Goal: Task Accomplishment & Management: Complete application form

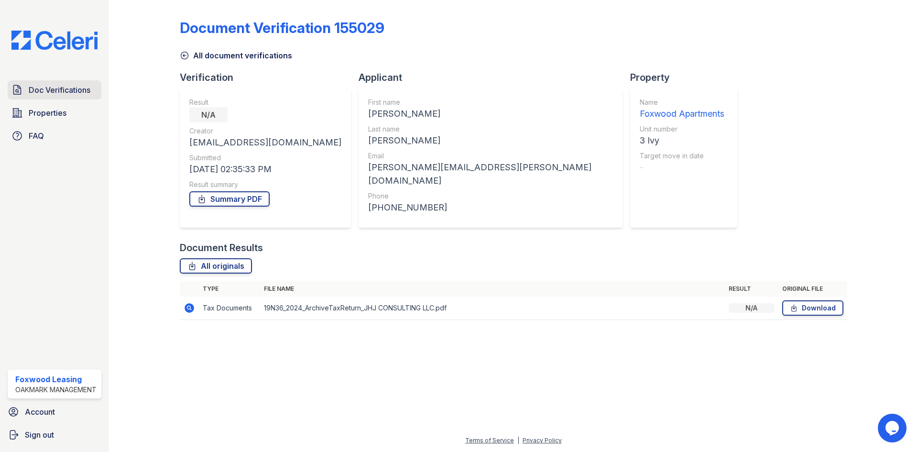
click at [83, 89] on span "Doc Verifications" at bounding box center [60, 89] width 62 height 11
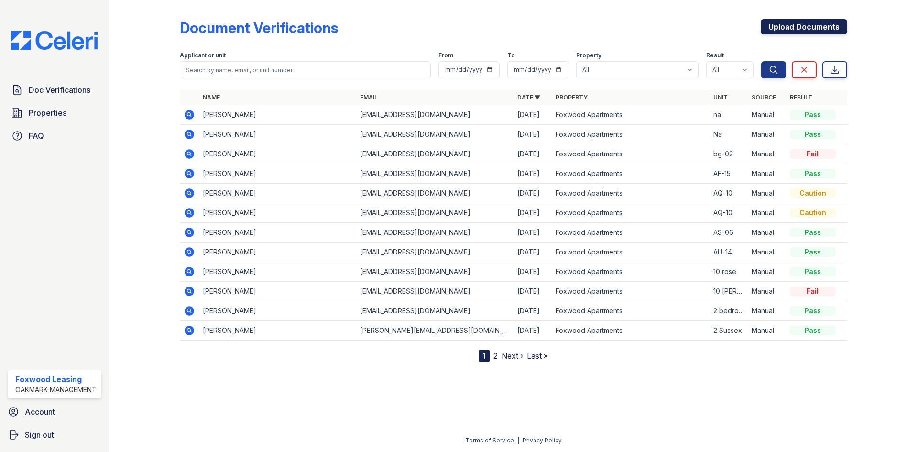
click at [783, 27] on link "Upload Documents" at bounding box center [803, 26] width 87 height 15
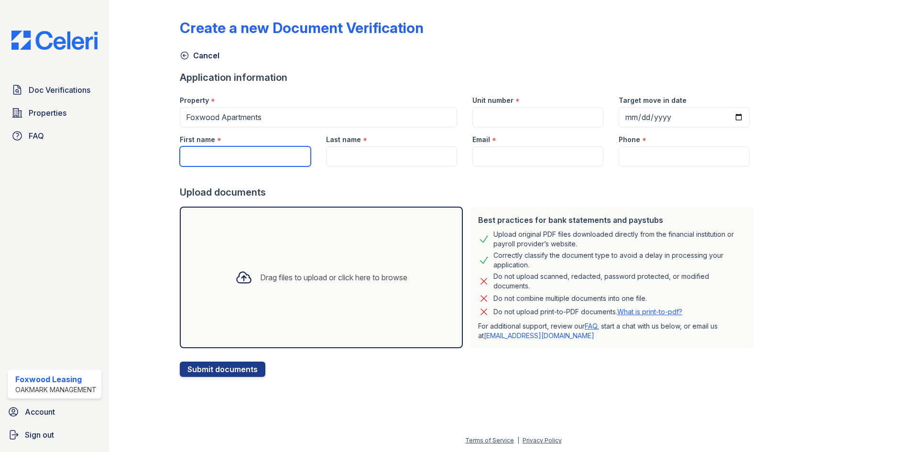
click at [200, 160] on input "First name" at bounding box center [245, 156] width 131 height 20
type input "La'kei"
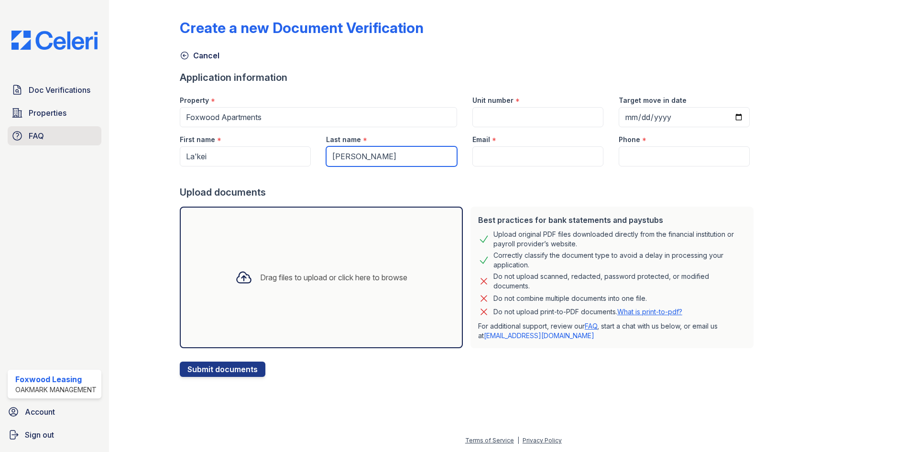
type input "[PERSON_NAME]"
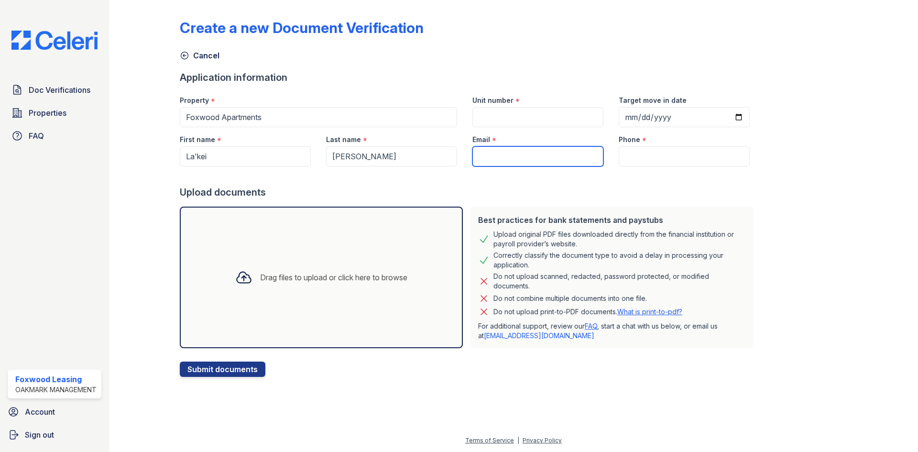
click at [478, 156] on input "Email" at bounding box center [537, 156] width 131 height 20
paste input "[EMAIL_ADDRESS][PERSON_NAME][DOMAIN_NAME]"
type input "[EMAIL_ADDRESS][PERSON_NAME][DOMAIN_NAME]"
click at [627, 151] on input "Phone" at bounding box center [683, 156] width 131 height 20
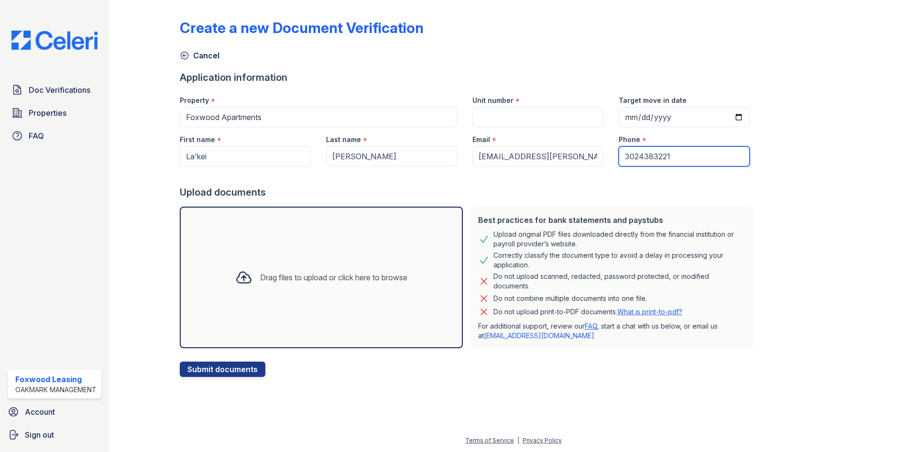
type input "3024383221"
click at [236, 279] on icon at bounding box center [243, 277] width 17 height 17
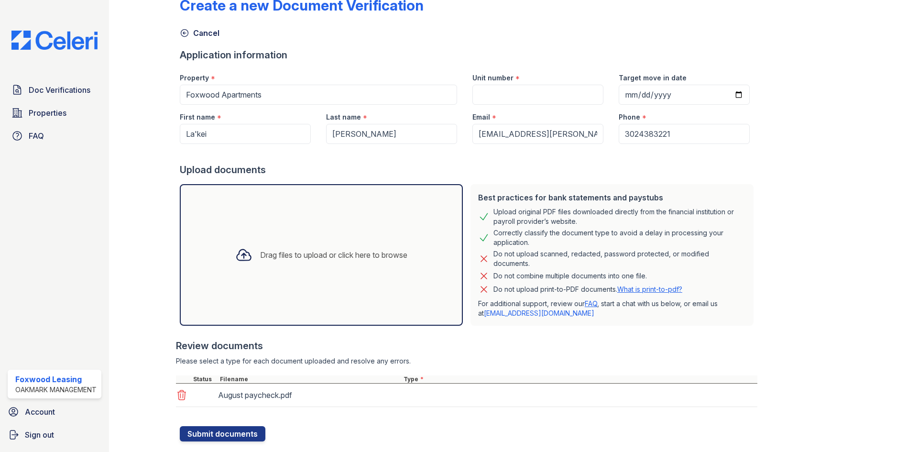
scroll to position [44, 0]
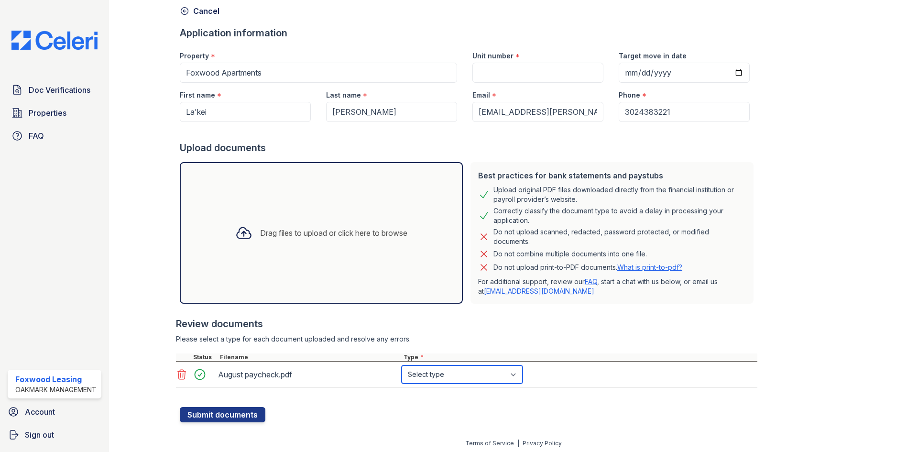
click at [424, 373] on select "Select type Paystub Bank Statement Offer Letter Tax Documents Benefit Award Let…" at bounding box center [461, 374] width 121 height 18
select select "paystub"
click at [401, 365] on select "Select type Paystub Bank Statement Offer Letter Tax Documents Benefit Award Let…" at bounding box center [461, 374] width 121 height 18
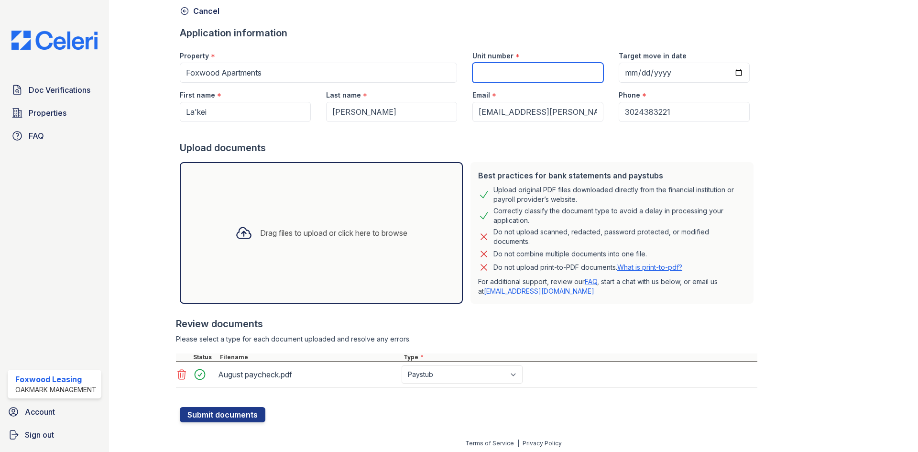
click at [538, 71] on input "Unit number" at bounding box center [537, 73] width 131 height 20
type input "bh-10"
click at [502, 152] on div "Upload documents" at bounding box center [468, 147] width 577 height 13
click at [227, 417] on button "Submit documents" at bounding box center [223, 414] width 86 height 15
